Goal: Task Accomplishment & Management: Manage account settings

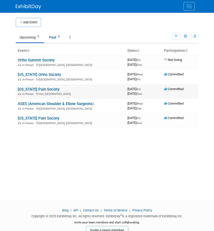
click at [47, 90] on link "[US_STATE] Pain Society" at bounding box center [39, 89] width 42 height 5
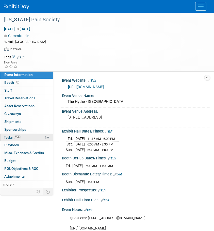
click at [14, 138] on span "25%" at bounding box center [17, 138] width 7 height 4
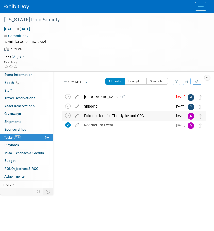
click at [115, 119] on div "Exhibitor Kit - for The Hythe and CPS" at bounding box center [128, 116] width 92 height 9
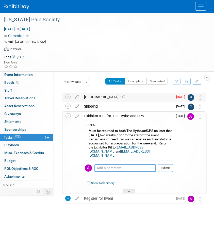
click at [92, 97] on div "Reserve Hotel 1" at bounding box center [128, 97] width 92 height 9
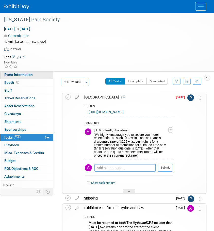
click at [17, 75] on span "Event Information" at bounding box center [18, 75] width 28 height 4
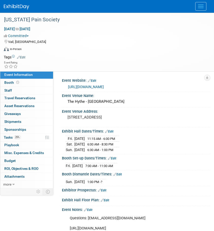
scroll to position [21, 0]
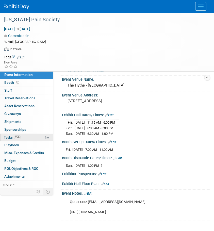
click at [6, 139] on span "Tasks 25%" at bounding box center [12, 138] width 17 height 4
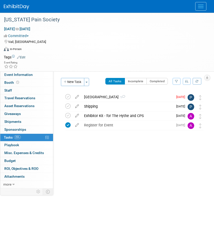
click at [4, 68] on div "Event Rating" at bounding box center [104, 65] width 208 height 9
click at [5, 72] on link "Event Information" at bounding box center [26, 75] width 53 height 8
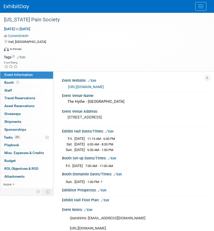
click at [104, 88] on link "[URL][DOMAIN_NAME]" at bounding box center [86, 87] width 36 height 4
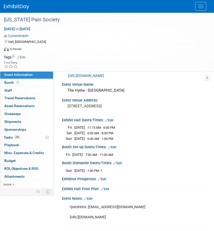
scroll to position [21, 0]
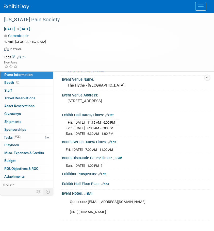
drag, startPoint x: 139, startPoint y: 211, endPoint x: 70, endPoint y: 207, distance: 68.5
click at [70, 207] on div "Questions: copainsociety@gmail.com https://coloradopainsociety.org/wp-content/u…" at bounding box center [133, 207] width 135 height 20
click at [24, 140] on link "25% Tasks 25%" at bounding box center [26, 138] width 53 height 8
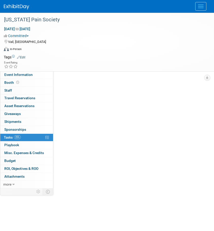
scroll to position [0, 0]
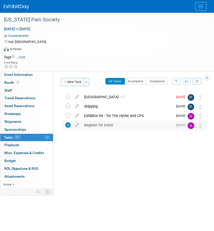
click at [94, 125] on div "Register for Event" at bounding box center [128, 125] width 92 height 9
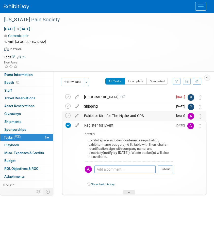
click at [95, 116] on div "Exhibitor Kit - for The Hythe and CPS" at bounding box center [128, 116] width 92 height 9
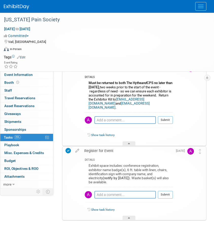
scroll to position [39, 0]
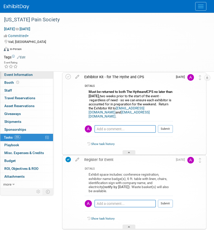
click at [27, 72] on link "Event Information" at bounding box center [26, 75] width 53 height 8
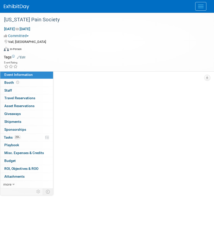
scroll to position [0, 0]
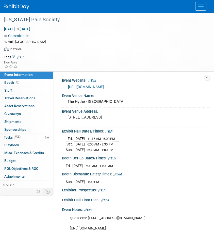
click at [16, 5] on img at bounding box center [16, 6] width 25 height 5
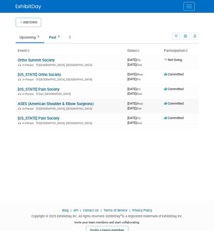
click at [43, 104] on link "ASES (American Shoulder & Elbow Surgeons)" at bounding box center [56, 104] width 76 height 5
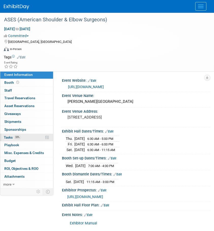
click at [19, 137] on span "33%" at bounding box center [17, 138] width 7 height 4
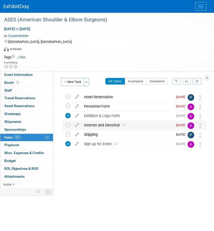
click at [109, 126] on div "Internet and Electrical 1" at bounding box center [128, 125] width 92 height 9
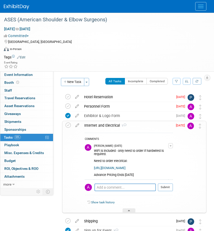
click at [109, 126] on div "Internet and Electrical 1" at bounding box center [127, 125] width 91 height 9
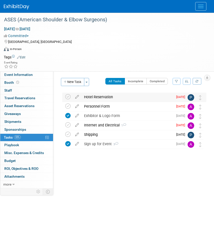
click at [110, 97] on div "Hotel Reservation" at bounding box center [128, 97] width 92 height 9
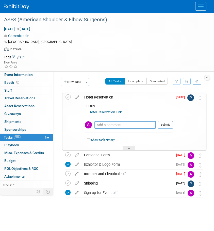
click at [100, 113] on link "Hotel Reservation Link" at bounding box center [105, 112] width 33 height 4
click at [97, 111] on link "Hotel Reservation Link" at bounding box center [105, 112] width 33 height 4
click at [10, 139] on span "Tasks 33%" at bounding box center [12, 138] width 17 height 4
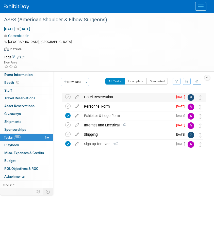
click at [106, 95] on div "Hotel Reservation" at bounding box center [128, 97] width 92 height 9
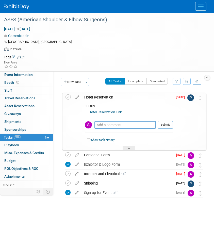
click at [108, 112] on link "Hotel Reservation Link" at bounding box center [105, 112] width 33 height 4
click at [4, 140] on link "33% Tasks 33%" at bounding box center [26, 138] width 53 height 8
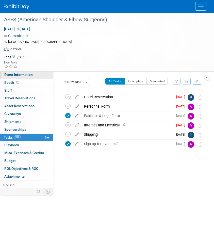
click at [15, 76] on span "Event Information" at bounding box center [18, 75] width 28 height 4
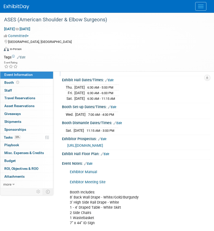
scroll to position [67, 0]
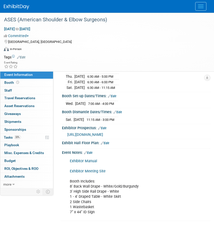
click at [92, 162] on link "Exhibitor Manual" at bounding box center [83, 161] width 27 height 4
click at [18, 6] on img at bounding box center [16, 6] width 25 height 5
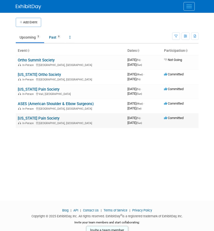
click at [38, 119] on link "[US_STATE] Pain Society" at bounding box center [39, 118] width 42 height 5
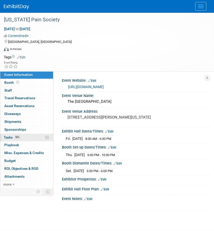
click at [11, 137] on span "Tasks 50%" at bounding box center [12, 138] width 17 height 4
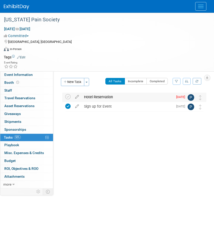
click at [92, 98] on div "Hotel Reservation" at bounding box center [128, 97] width 92 height 9
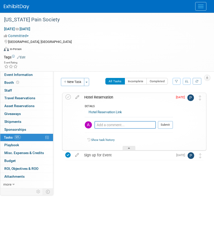
click at [99, 111] on link "Hotel Reservation Link" at bounding box center [105, 112] width 33 height 4
click at [14, 137] on span "50%" at bounding box center [17, 138] width 7 height 4
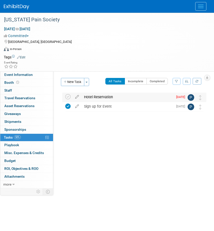
click at [118, 98] on div "Hotel Reservation" at bounding box center [128, 97] width 92 height 9
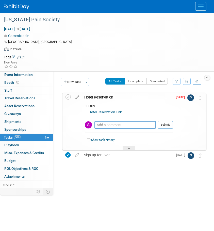
click at [10, 137] on span "Tasks 50%" at bounding box center [12, 138] width 17 height 4
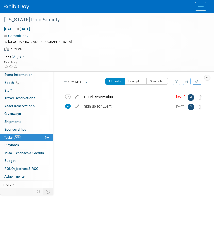
click at [16, 8] on img at bounding box center [16, 6] width 25 height 5
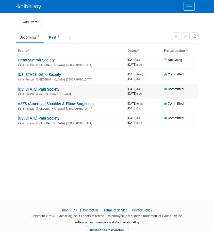
click at [22, 89] on link "[US_STATE] Pain Society" at bounding box center [39, 89] width 42 height 5
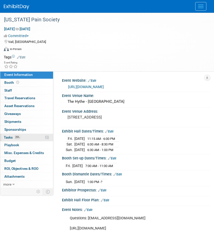
click at [21, 135] on link "25% Tasks 25%" at bounding box center [26, 138] width 53 height 8
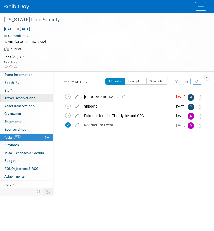
click at [13, 100] on span "Travel Reservations 0" at bounding box center [19, 98] width 31 height 4
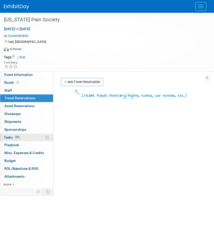
click at [20, 138] on span "25%" at bounding box center [17, 138] width 7 height 4
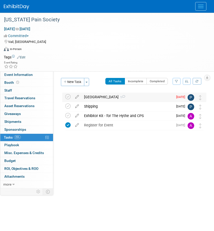
click at [85, 94] on div "[GEOGRAPHIC_DATA] 1" at bounding box center [128, 97] width 92 height 9
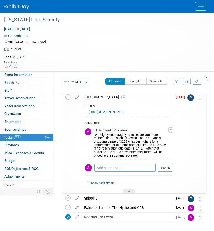
click at [7, 9] on img at bounding box center [16, 6] width 25 height 5
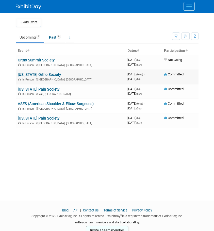
click at [27, 73] on link "[US_STATE] Ortho Society" at bounding box center [39, 74] width 43 height 5
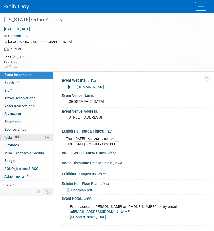
click at [22, 139] on link "80% Tasks 80%" at bounding box center [26, 138] width 53 height 8
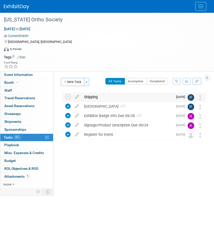
click at [94, 98] on div "Shipping" at bounding box center [128, 97] width 92 height 9
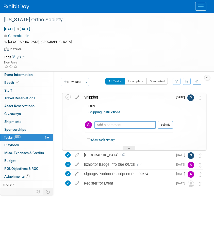
click at [12, 8] on img at bounding box center [16, 6] width 25 height 5
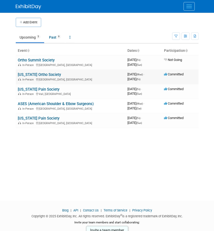
click at [30, 77] on link "[US_STATE] Ortho Society" at bounding box center [39, 74] width 43 height 5
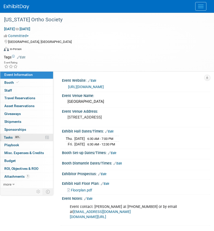
click at [13, 136] on span "Tasks 80%" at bounding box center [12, 138] width 17 height 4
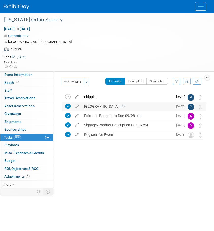
click at [90, 109] on div "[GEOGRAPHIC_DATA] 1" at bounding box center [128, 106] width 92 height 9
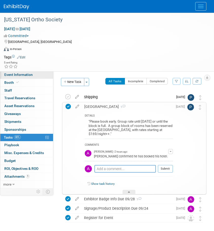
click at [23, 74] on span "Event Information" at bounding box center [18, 75] width 28 height 4
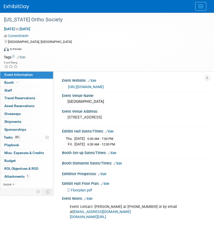
click at [18, 4] on link at bounding box center [20, 4] width 32 height 4
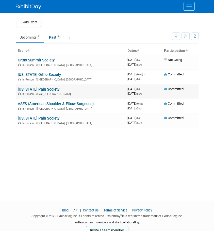
click at [44, 89] on link "[US_STATE] Pain Society" at bounding box center [39, 89] width 42 height 5
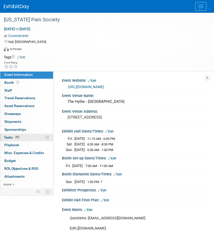
click at [14, 138] on span "25%" at bounding box center [17, 138] width 7 height 4
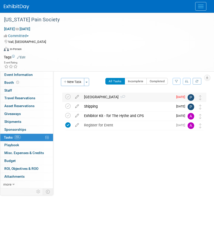
click at [95, 99] on div "Reserve Hotel 1" at bounding box center [128, 97] width 92 height 9
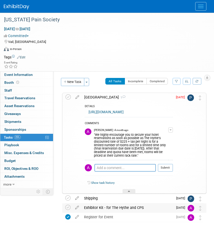
click at [99, 208] on div "Exhibitor Kit - for The Hythe and CPS" at bounding box center [128, 208] width 92 height 9
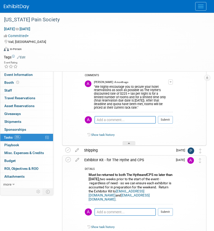
scroll to position [51, 0]
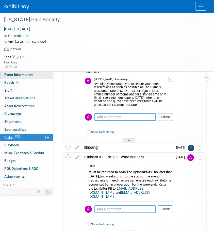
click at [13, 75] on span "Event Information" at bounding box center [18, 75] width 28 height 4
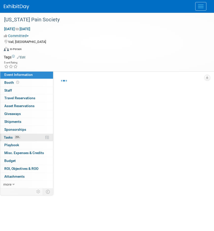
click at [24, 137] on link "25% Tasks 25%" at bounding box center [26, 138] width 53 height 8
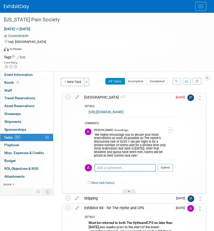
click at [147, 104] on div "DETAILS https://book.passkey.com/go/ColoradoPainSociety2025 COMMENTS Allison Wa…" at bounding box center [127, 148] width 91 height 92
click at [140, 99] on div "Reserve Hotel 1" at bounding box center [127, 97] width 91 height 9
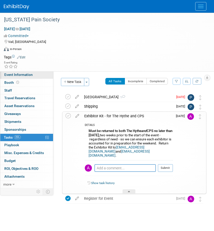
click at [22, 76] on span "Event Information" at bounding box center [18, 75] width 28 height 4
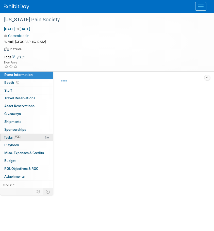
click at [13, 134] on link "25% Tasks 25%" at bounding box center [26, 138] width 53 height 8
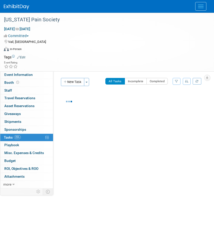
click at [21, 138] on span "25%" at bounding box center [17, 138] width 7 height 4
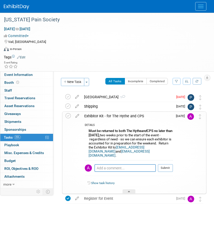
click at [12, 138] on span "Tasks 25%" at bounding box center [12, 138] width 17 height 4
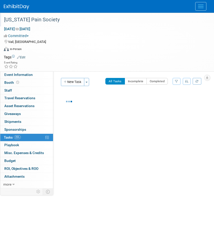
click at [30, 19] on div "[US_STATE] Pain Society" at bounding box center [103, 19] width 202 height 9
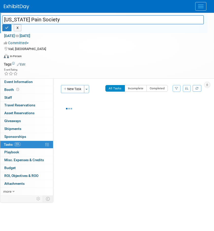
click at [22, 4] on link at bounding box center [20, 4] width 32 height 4
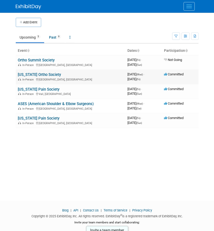
click at [32, 74] on link "[US_STATE] Ortho Society" at bounding box center [39, 74] width 43 height 5
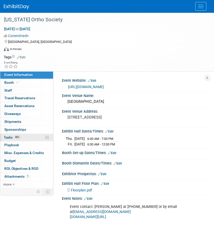
click at [14, 138] on span "80%" at bounding box center [17, 138] width 7 height 4
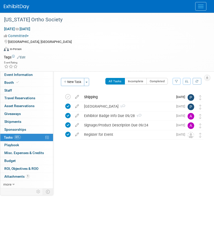
click at [17, 5] on img at bounding box center [16, 6] width 25 height 5
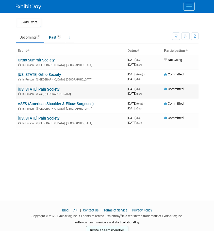
click at [33, 90] on link "[US_STATE] Pain Society" at bounding box center [39, 89] width 42 height 5
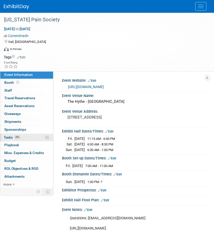
click at [15, 141] on link "25% Tasks 25%" at bounding box center [26, 138] width 53 height 8
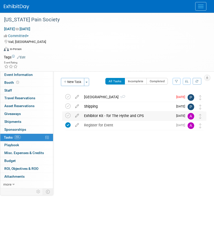
click at [113, 118] on div "Exhibitor Kit - for The Hythe and CPS" at bounding box center [128, 116] width 92 height 9
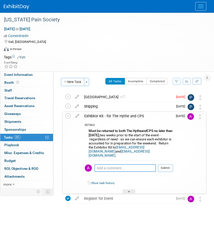
click at [20, 7] on img at bounding box center [16, 6] width 25 height 5
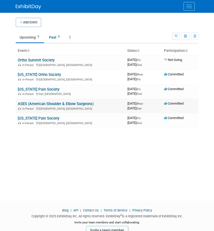
click at [34, 103] on link "ASES (American Shoulder & Elbow Surgeons)" at bounding box center [56, 104] width 76 height 5
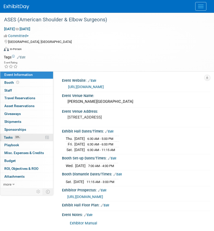
click at [12, 137] on span "Tasks 33%" at bounding box center [12, 138] width 17 height 4
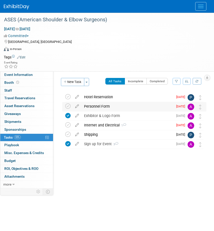
click at [103, 107] on div "Personnel Form" at bounding box center [128, 106] width 92 height 9
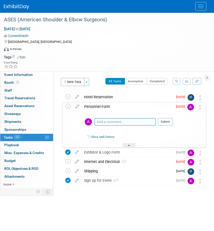
click at [107, 123] on textarea at bounding box center [126, 122] width 62 height 8
type textarea "O"
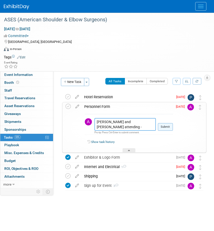
type textarea "[PERSON_NAME] and [PERSON_NAME] attending - waiting to confirm anyone else."
click at [164, 128] on button "Submit" at bounding box center [165, 127] width 15 height 8
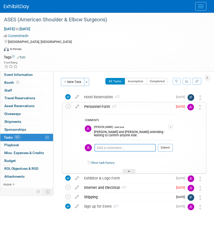
click at [13, 6] on img at bounding box center [16, 6] width 25 height 5
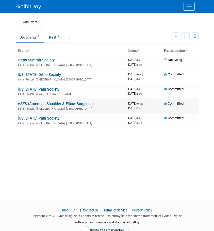
click at [33, 105] on link "ASES (American Shoulder & Elbow Surgeons)" at bounding box center [56, 104] width 76 height 5
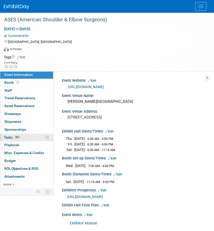
click at [7, 137] on span "Tasks 50%" at bounding box center [12, 138] width 17 height 4
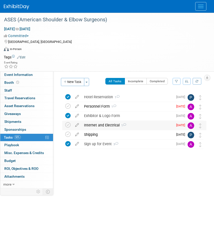
click at [98, 127] on div "Internet and Electrical 1" at bounding box center [128, 125] width 92 height 9
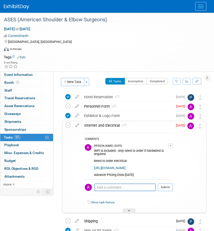
click at [104, 170] on link "[URL][DOMAIN_NAME]" at bounding box center [110, 169] width 32 height 4
click at [11, 76] on span "Event Information" at bounding box center [18, 75] width 28 height 4
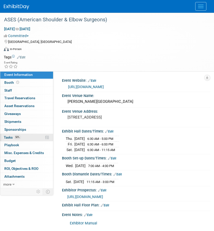
click at [8, 135] on link "50% Tasks 50%" at bounding box center [26, 138] width 53 height 8
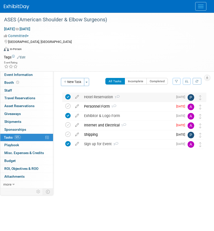
click at [100, 98] on div "Hotel Reservation 1" at bounding box center [128, 97] width 92 height 9
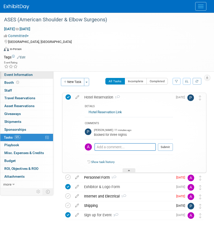
click at [15, 77] on link "Event Information" at bounding box center [26, 75] width 53 height 8
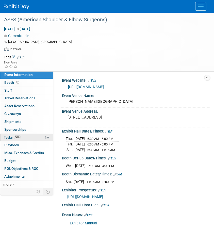
click at [8, 139] on span "Tasks 50%" at bounding box center [12, 138] width 17 height 4
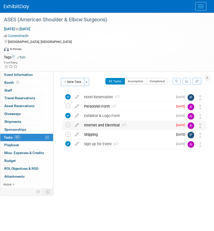
click at [140, 128] on div "Internet and Electrical 1" at bounding box center [128, 125] width 92 height 9
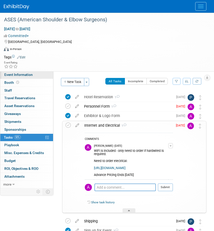
click at [18, 75] on span "Event Information" at bounding box center [18, 75] width 28 height 4
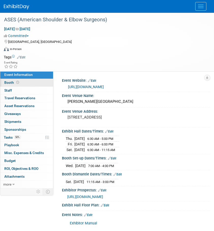
click at [11, 84] on span "Booth" at bounding box center [12, 83] width 16 height 4
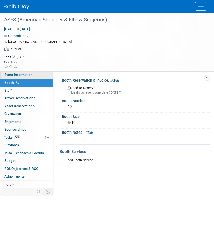
click at [14, 73] on span "Event Information" at bounding box center [18, 75] width 28 height 4
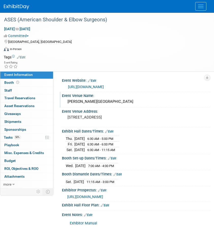
drag, startPoint x: 144, startPoint y: 102, endPoint x: 63, endPoint y: 98, distance: 81.2
click at [63, 98] on div "[PERSON_NAME][GEOGRAPHIC_DATA]" at bounding box center [136, 102] width 149 height 8
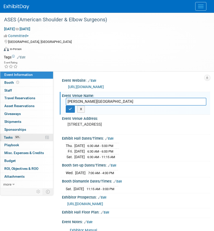
click at [18, 135] on link "50% Tasks 50%" at bounding box center [26, 138] width 53 height 8
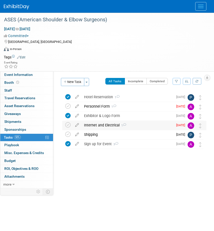
click at [93, 127] on div "Internet and Electrical 1" at bounding box center [128, 125] width 92 height 9
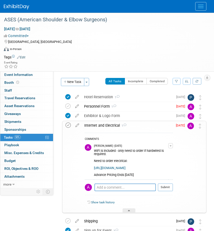
click at [69, 125] on icon at bounding box center [68, 125] width 5 height 5
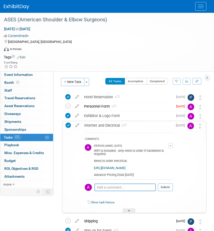
click at [11, 4] on img at bounding box center [16, 6] width 25 height 5
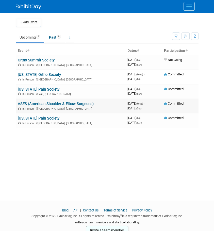
click at [25, 102] on link "ASES (American Shoulder & Elbow Surgeons)" at bounding box center [56, 104] width 76 height 5
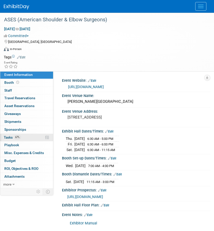
click at [8, 138] on span "Tasks 67%" at bounding box center [12, 138] width 17 height 4
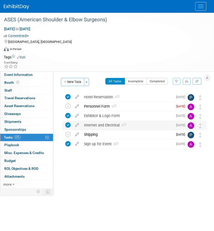
click at [94, 128] on div "Internet and Electrical 1" at bounding box center [128, 125] width 92 height 9
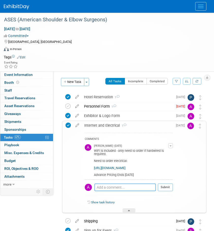
click at [107, 192] on textarea at bounding box center [126, 188] width 62 height 8
click at [13, 81] on span "Booth" at bounding box center [12, 83] width 16 height 4
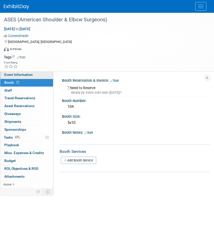
click at [10, 74] on span "Event Information" at bounding box center [18, 75] width 28 height 4
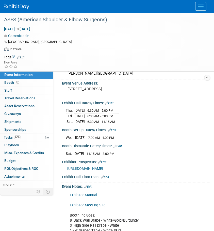
scroll to position [67, 0]
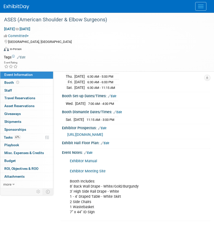
click at [86, 172] on link "Exhibitor Meeting Site" at bounding box center [88, 171] width 36 height 4
click at [13, 121] on span "Shipments 0" at bounding box center [12, 122] width 17 height 4
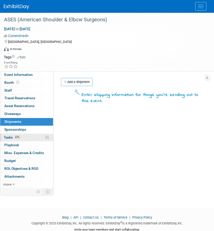
click at [11, 137] on span "Tasks 67%" at bounding box center [12, 138] width 17 height 4
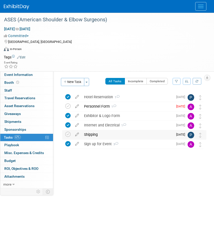
click at [101, 134] on div "Shipping" at bounding box center [128, 134] width 92 height 9
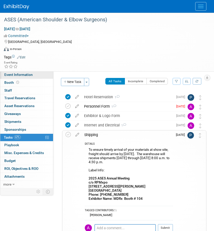
click at [17, 74] on span "Event Information" at bounding box center [18, 75] width 28 height 4
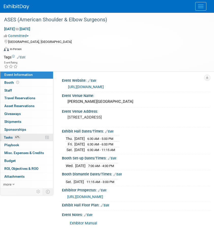
click at [17, 137] on span "67%" at bounding box center [17, 138] width 7 height 4
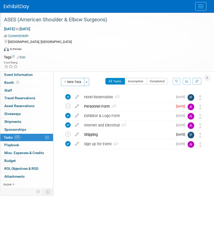
click at [3, 20] on div "ASES (American Shoulder & Elbow Surgeons)" at bounding box center [103, 19] width 202 height 9
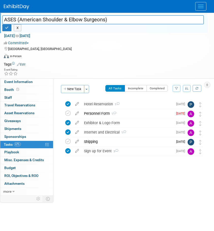
click at [12, 8] on img at bounding box center [16, 6] width 25 height 5
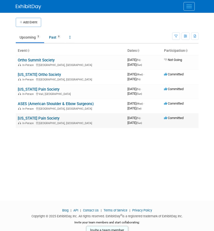
click at [28, 120] on link "[US_STATE] Pain Society" at bounding box center [39, 118] width 42 height 5
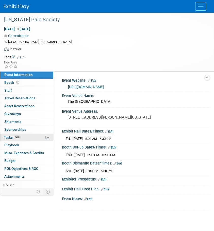
click at [10, 139] on span "Tasks 50%" at bounding box center [12, 138] width 17 height 4
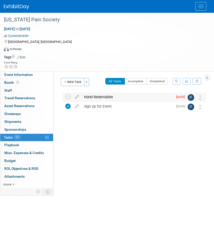
click at [126, 96] on div "Hotel Reservation" at bounding box center [128, 97] width 92 height 9
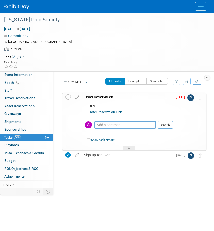
click at [15, 4] on link at bounding box center [20, 4] width 32 height 4
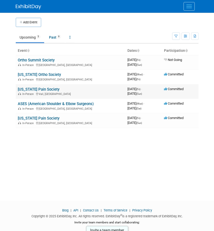
click at [34, 91] on link "[US_STATE] Pain Society" at bounding box center [39, 89] width 42 height 5
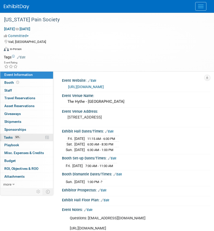
click at [11, 140] on link "50% Tasks 50%" at bounding box center [26, 138] width 53 height 8
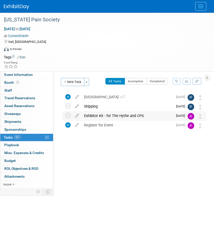
click at [97, 112] on div "Exhibitor Kit - for The Hythe and CPS" at bounding box center [128, 116] width 92 height 9
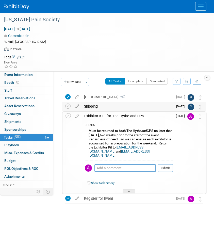
click at [100, 106] on div "Shipping" at bounding box center [128, 106] width 92 height 9
